Goal: Use online tool/utility: Utilize a website feature to perform a specific function

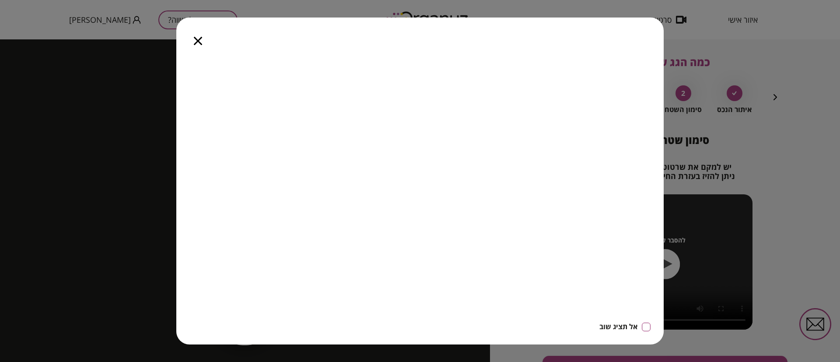
click at [195, 38] on icon "button" at bounding box center [198, 41] width 8 height 8
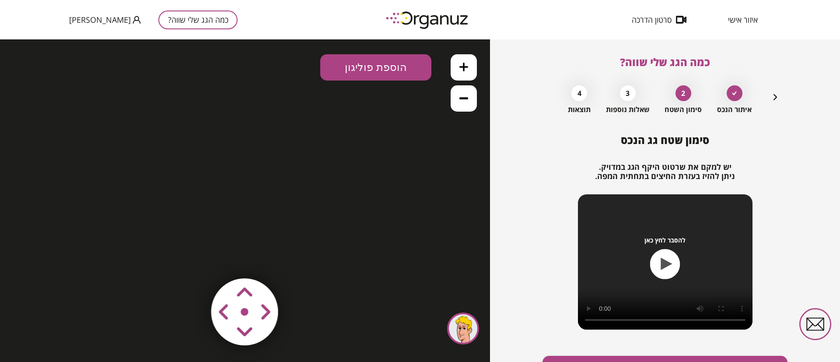
click at [776, 94] on icon "button" at bounding box center [775, 97] width 10 height 10
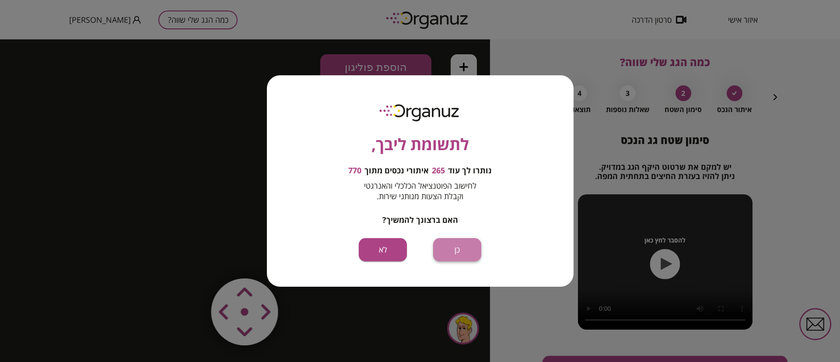
click at [462, 252] on button "כן" at bounding box center [457, 249] width 48 height 23
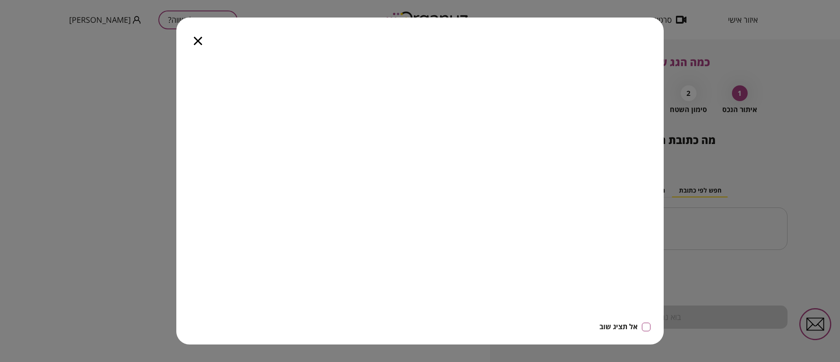
click at [199, 39] on icon "button" at bounding box center [198, 41] width 8 height 8
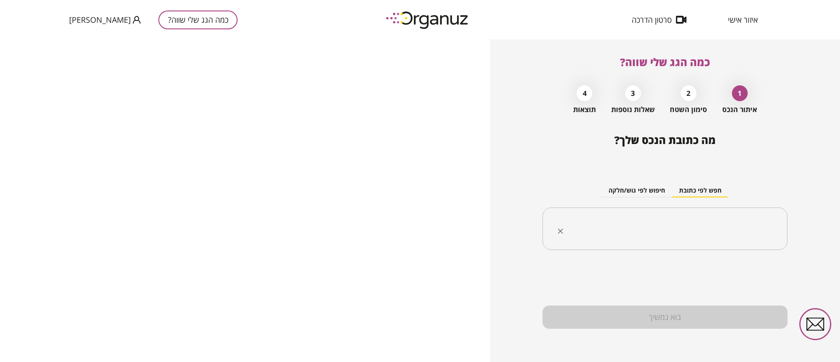
click at [755, 236] on input "text" at bounding box center [667, 229] width 217 height 22
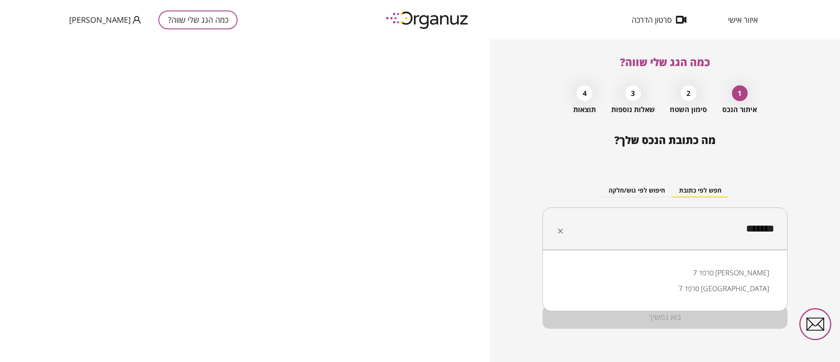
click at [755, 269] on li "סרפד 7 עומר" at bounding box center [665, 273] width 222 height 16
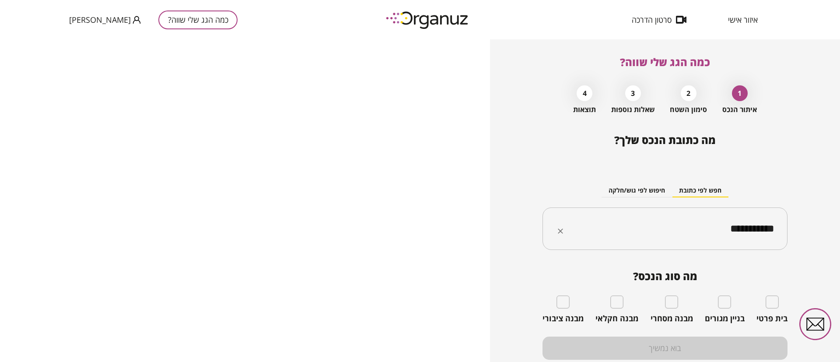
type input "**********"
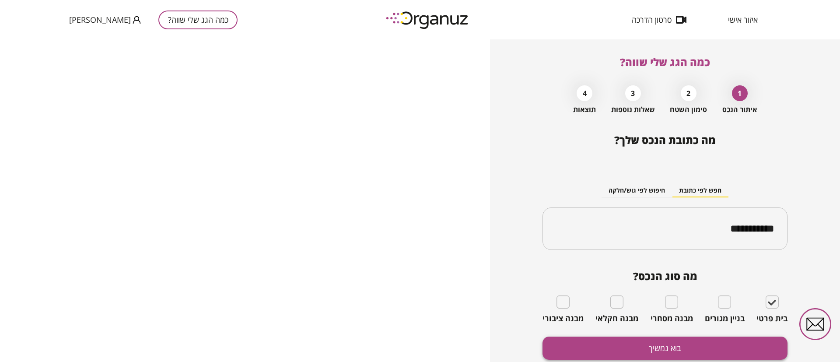
click at [747, 340] on button "בוא נמשיך" at bounding box center [664, 347] width 245 height 23
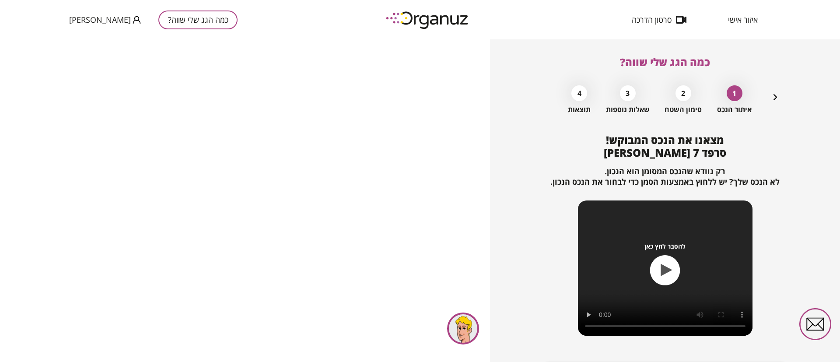
scroll to position [56, 0]
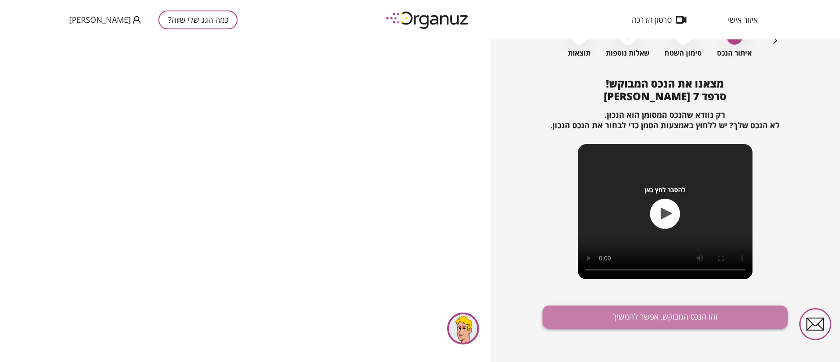
click at [652, 316] on button "זהו הנכס המבוקש, אפשר להמשיך" at bounding box center [664, 316] width 245 height 23
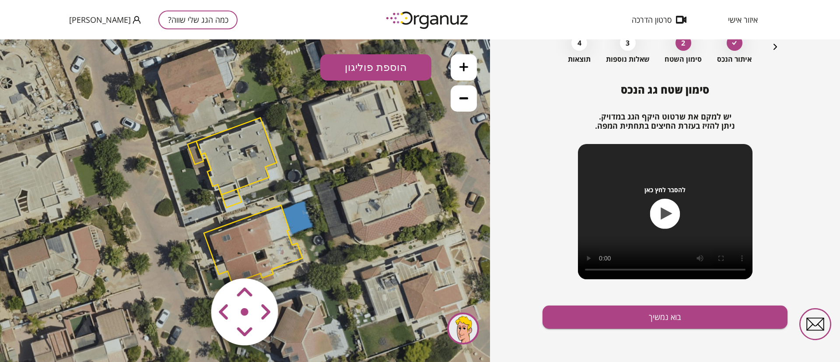
click at [250, 165] on polygon at bounding box center [236, 156] width 80 height 77
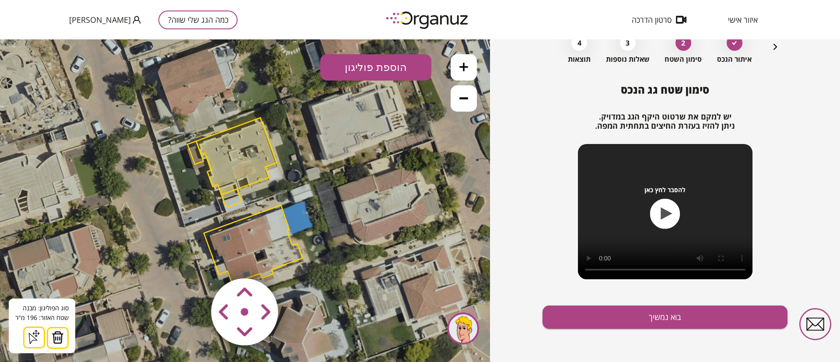
click at [58, 335] on img at bounding box center [58, 337] width 12 height 13
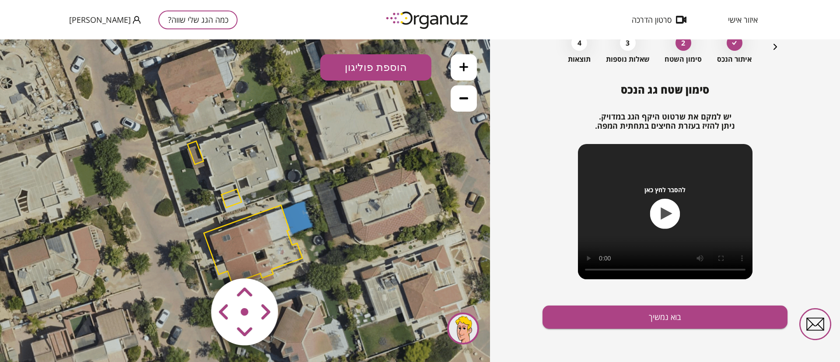
click at [193, 150] on polygon at bounding box center [196, 152] width 16 height 23
click at [192, 145] on polygon at bounding box center [196, 151] width 16 height 23
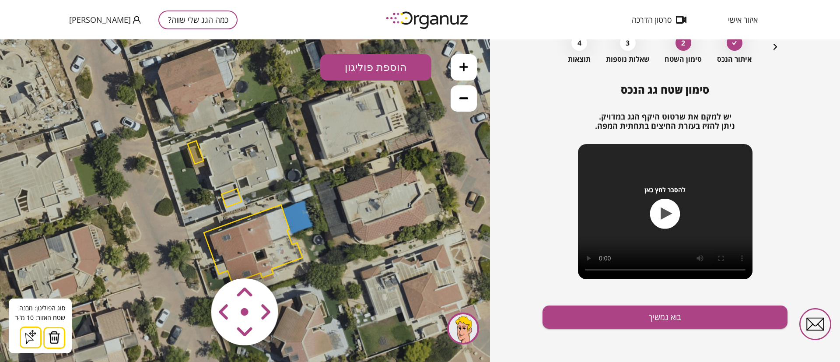
click at [60, 335] on button at bounding box center [54, 338] width 22 height 22
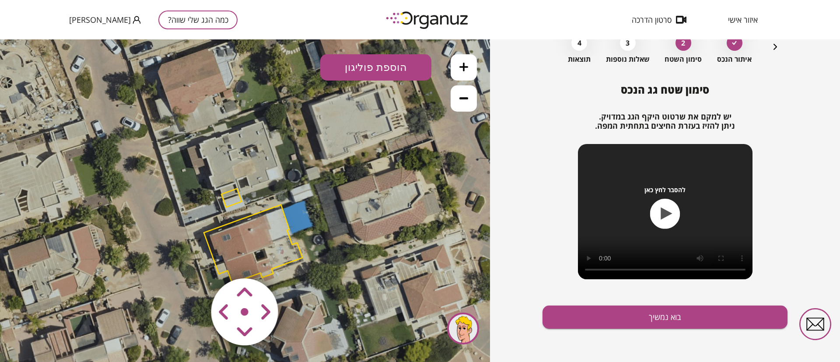
click at [237, 191] on polygon at bounding box center [231, 198] width 20 height 18
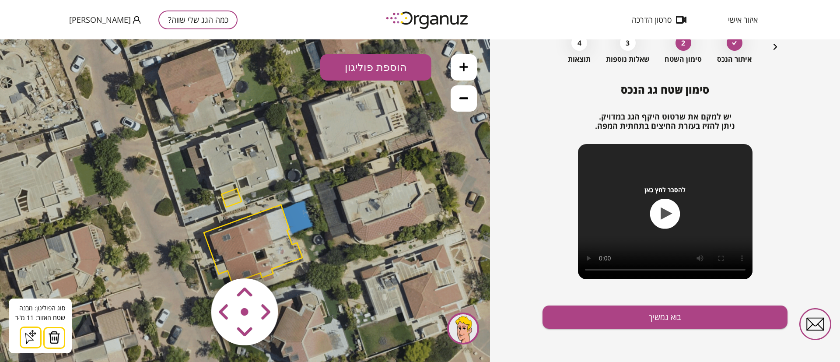
click at [56, 333] on img at bounding box center [54, 337] width 12 height 13
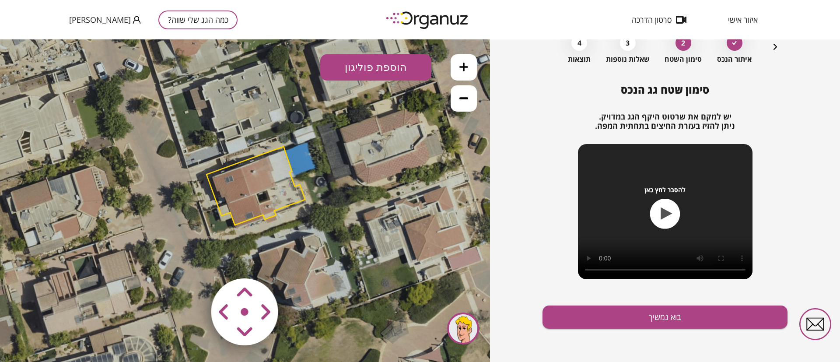
drag, startPoint x: 145, startPoint y: 274, endPoint x: 163, endPoint y: 220, distance: 56.7
click at [147, 224] on icon at bounding box center [246, 141] width 512 height 512
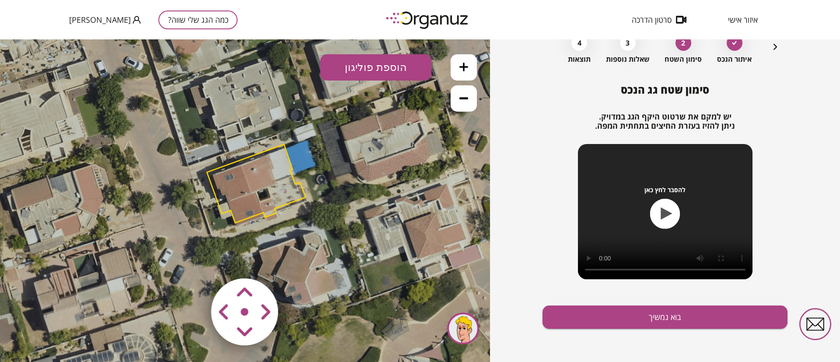
click at [262, 174] on polygon at bounding box center [256, 183] width 98 height 78
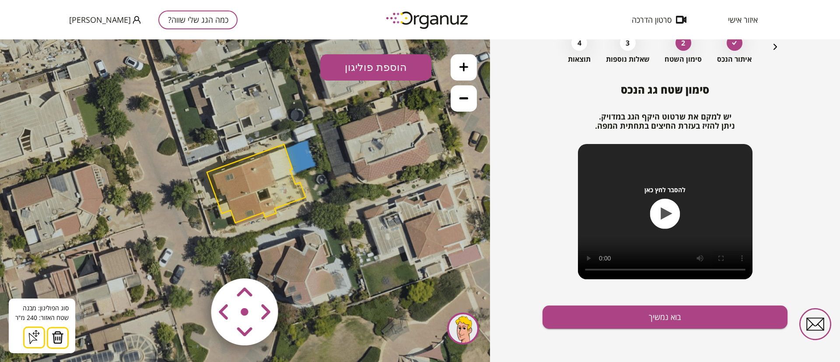
click at [63, 336] on button at bounding box center [58, 338] width 22 height 22
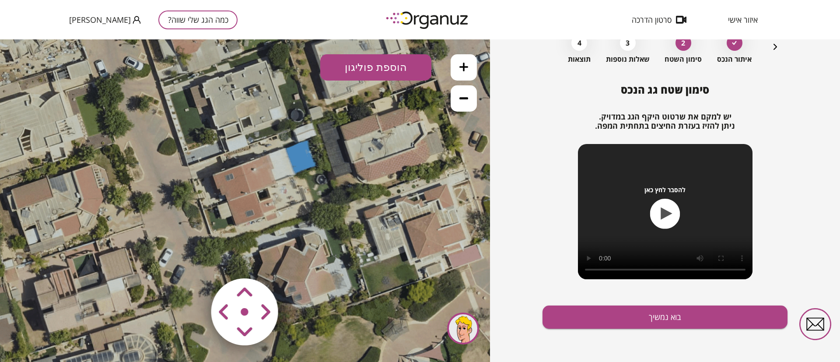
click at [465, 66] on icon at bounding box center [463, 67] width 9 height 9
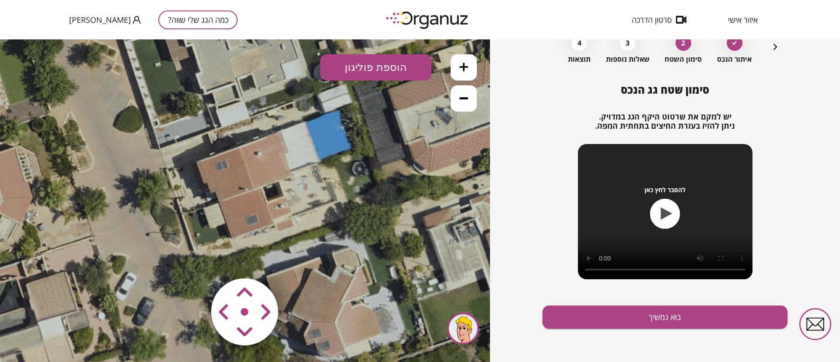
click at [465, 66] on icon at bounding box center [463, 67] width 9 height 9
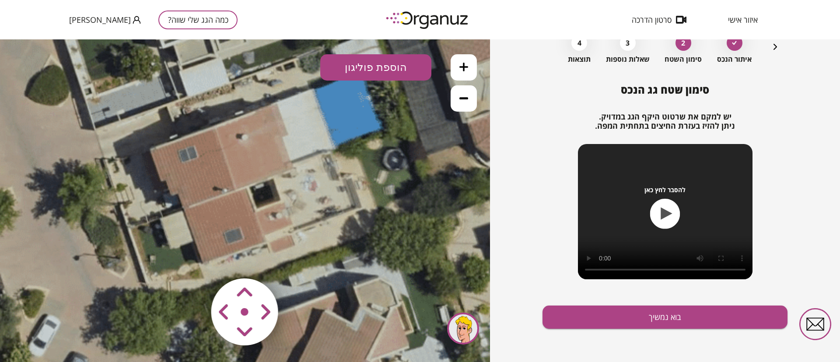
drag, startPoint x: 342, startPoint y: 198, endPoint x: 336, endPoint y: 199, distance: 6.7
click at [336, 199] on icon at bounding box center [227, 68] width 1152 height 1152
click at [377, 67] on button "הוספת פוליגון" at bounding box center [375, 67] width 111 height 26
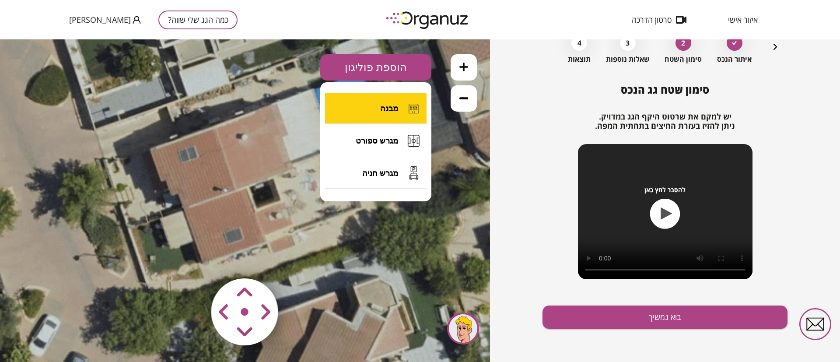
click at [380, 101] on button "מבנה" at bounding box center [375, 108] width 101 height 31
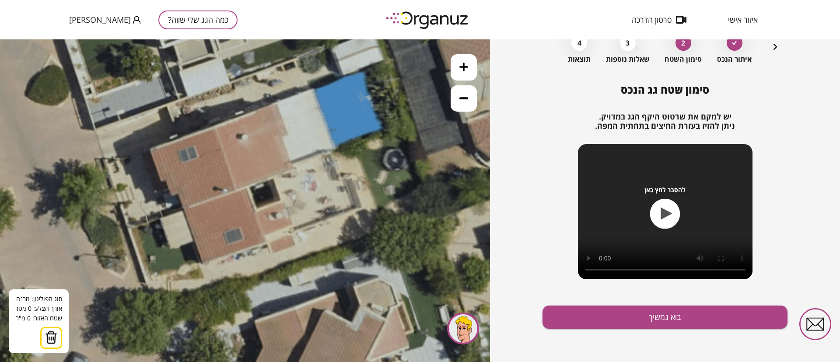
click at [276, 103] on icon at bounding box center [227, 68] width 1152 height 1152
click at [288, 133] on icon at bounding box center [227, 68] width 1152 height 1152
click at [281, 136] on polygon at bounding box center [282, 119] width 12 height 33
click at [294, 167] on icon at bounding box center [227, 68] width 1152 height 1152
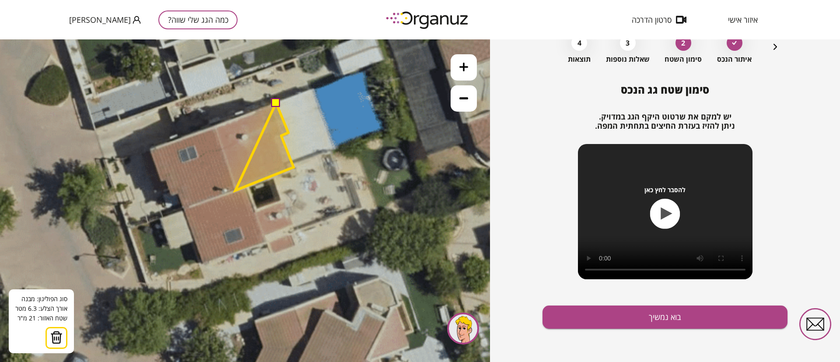
click at [235, 190] on polygon at bounding box center [264, 146] width 58 height 87
click at [216, 125] on polygon at bounding box center [255, 146] width 78 height 87
click at [277, 102] on button at bounding box center [275, 102] width 9 height 9
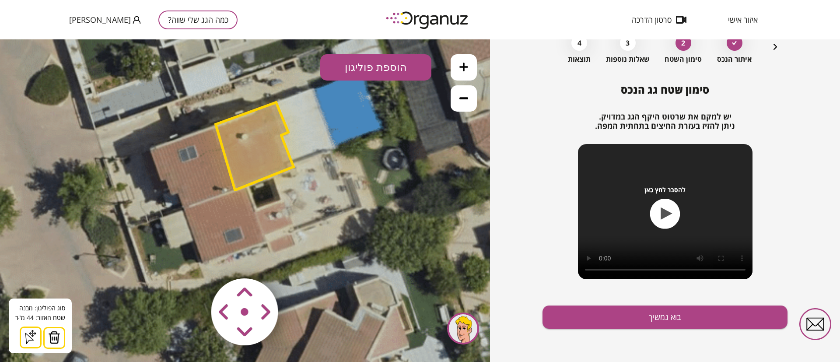
click at [390, 70] on button "הוספת פוליגון" at bounding box center [375, 67] width 111 height 26
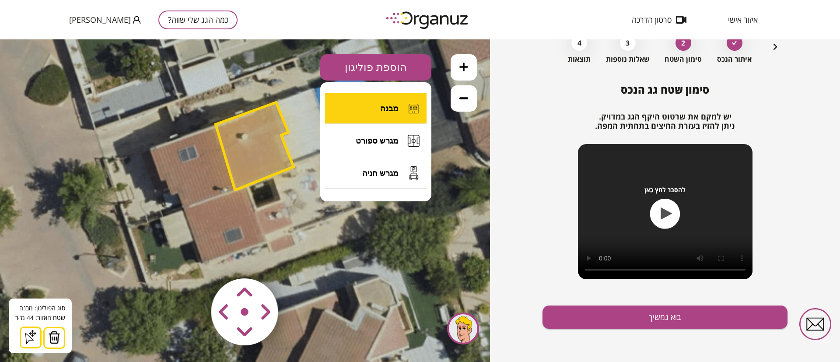
click at [391, 107] on span "מבנה" at bounding box center [389, 109] width 18 height 10
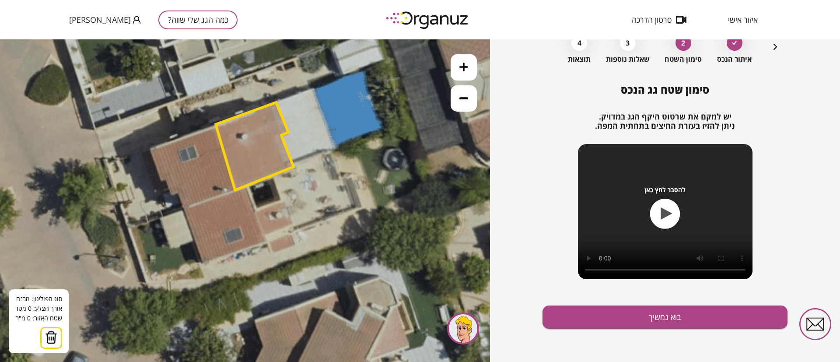
click at [243, 189] on icon at bounding box center [227, 67] width 1152 height 1152
click at [266, 241] on icon at bounding box center [227, 67] width 1152 height 1152
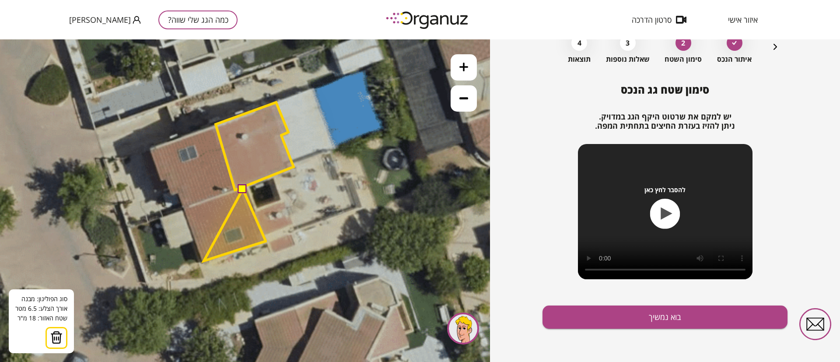
click at [204, 261] on polygon at bounding box center [235, 225] width 62 height 72
click at [201, 262] on polygon at bounding box center [233, 225] width 64 height 73
click at [182, 209] on polygon at bounding box center [224, 225] width 84 height 73
click at [241, 189] on button at bounding box center [242, 188] width 9 height 9
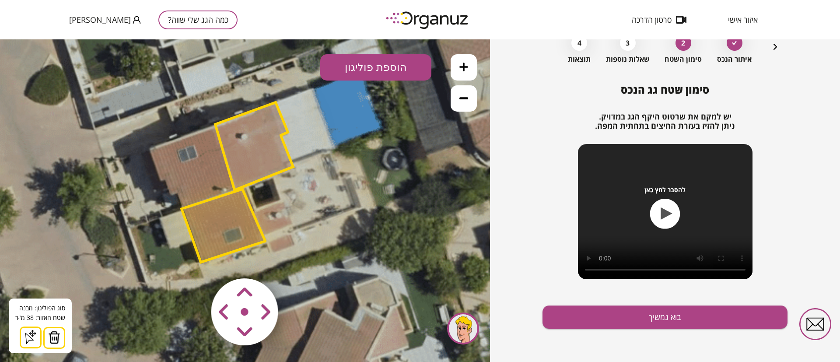
drag, startPoint x: 349, startPoint y: 63, endPoint x: 349, endPoint y: 68, distance: 4.8
click at [349, 63] on button "הוספת פוליגון" at bounding box center [375, 67] width 111 height 26
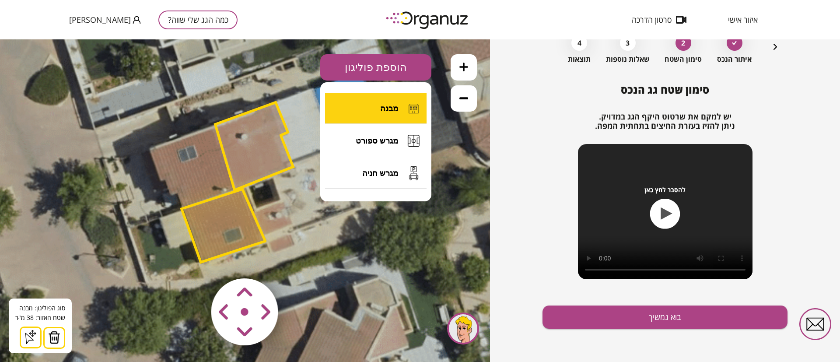
click at [371, 100] on button "מבנה" at bounding box center [375, 108] width 101 height 31
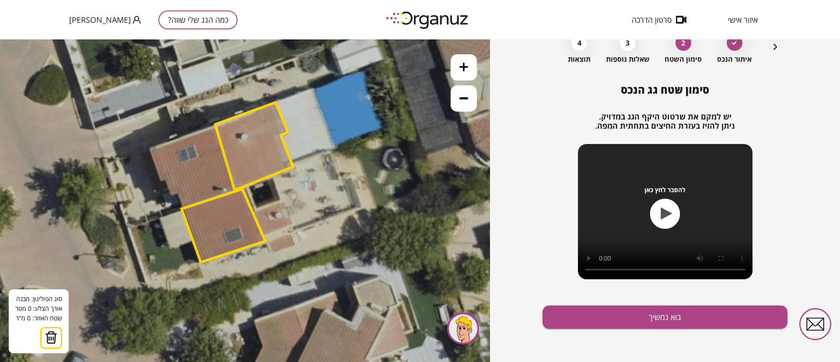
click at [215, 126] on polygon at bounding box center [254, 145] width 78 height 87
click at [234, 190] on polygon at bounding box center [224, 225] width 84 height 73
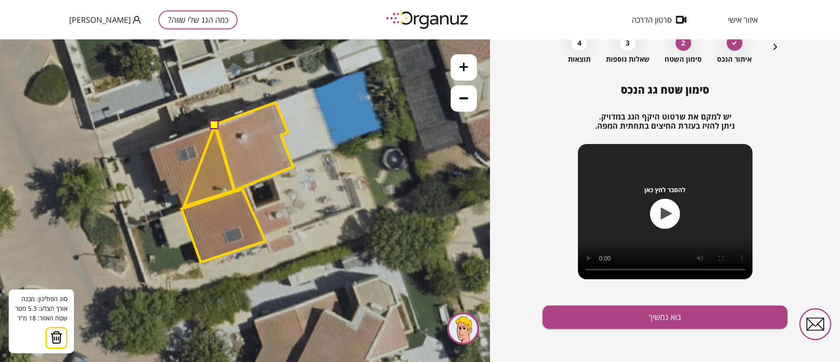
click at [184, 206] on polygon at bounding box center [209, 166] width 50 height 80
click at [179, 191] on polygon at bounding box center [206, 166] width 55 height 80
click at [179, 192] on polygon at bounding box center [206, 165] width 55 height 80
click at [174, 194] on polygon at bounding box center [204, 165] width 60 height 80
click at [166, 178] on polygon at bounding box center [200, 165] width 68 height 80
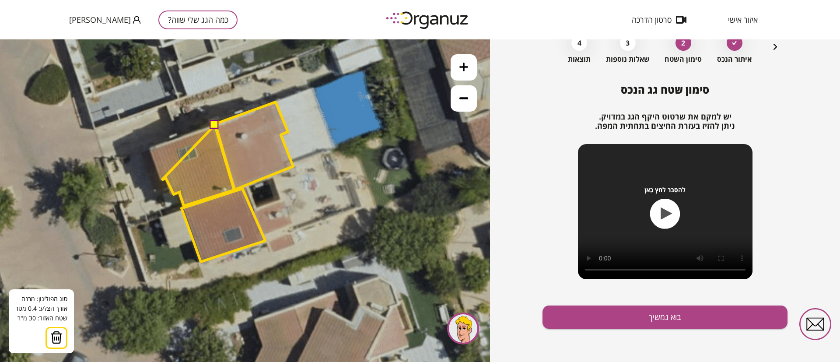
click at [162, 180] on polygon at bounding box center [198, 165] width 72 height 80
click at [150, 147] on polygon at bounding box center [192, 165] width 84 height 80
click at [214, 125] on button at bounding box center [214, 124] width 9 height 9
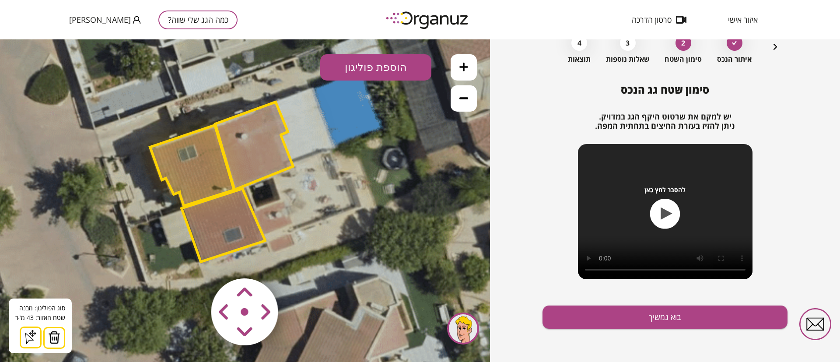
click at [249, 153] on polygon at bounding box center [254, 145] width 78 height 87
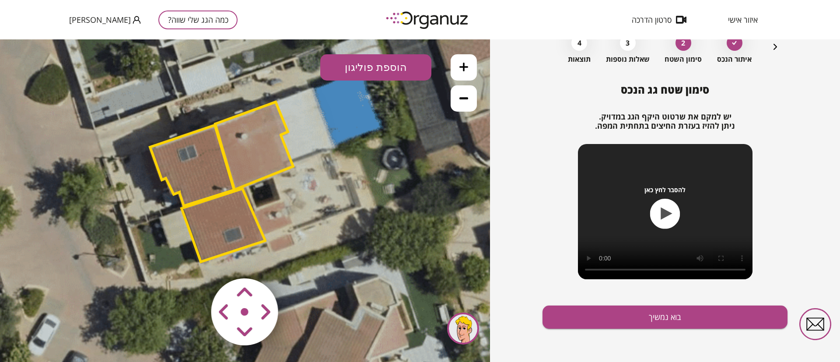
click at [202, 182] on polygon at bounding box center [192, 165] width 84 height 80
click at [217, 228] on polygon at bounding box center [224, 224] width 84 height 73
